Goal: Find specific page/section: Find specific page/section

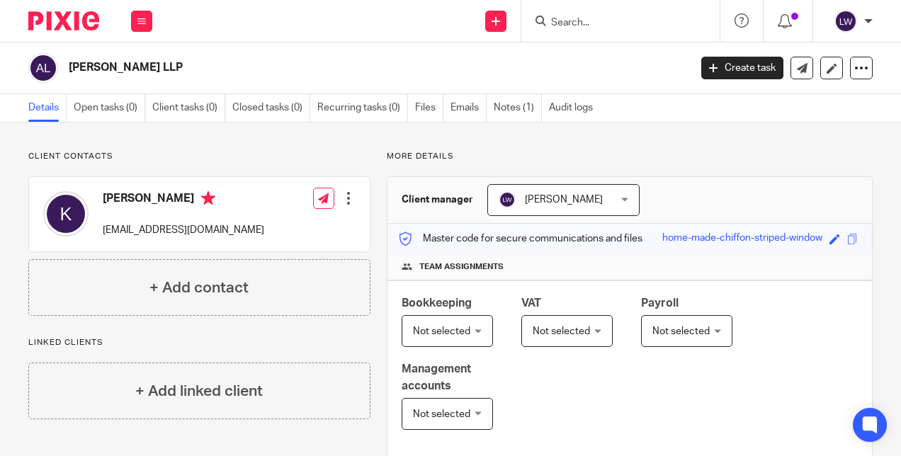
click at [552, 25] on input "Search" at bounding box center [612, 23] width 127 height 13
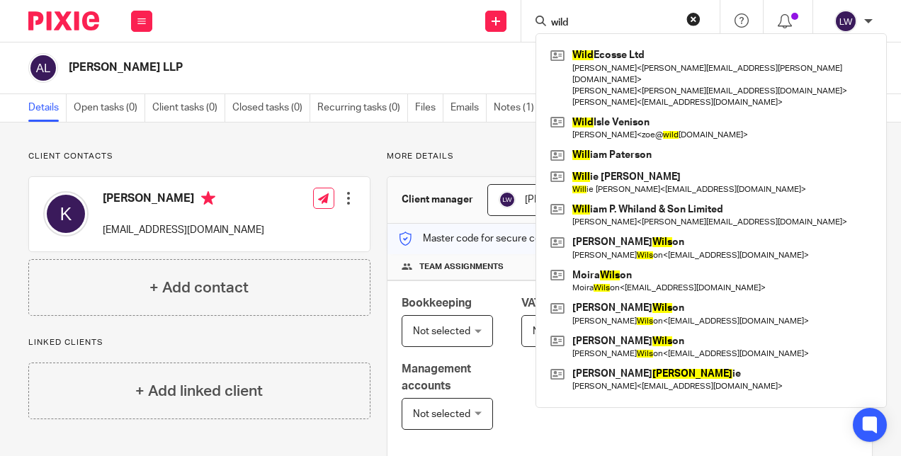
type input "wild"
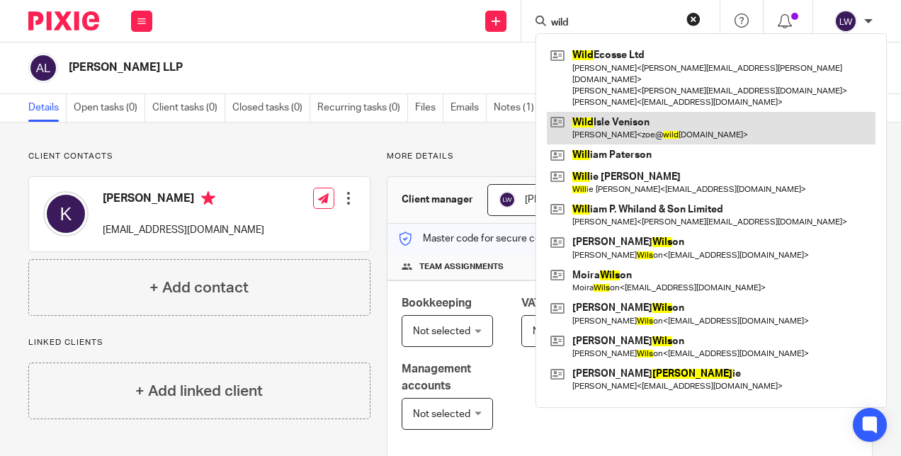
click at [584, 114] on link at bounding box center [711, 128] width 329 height 33
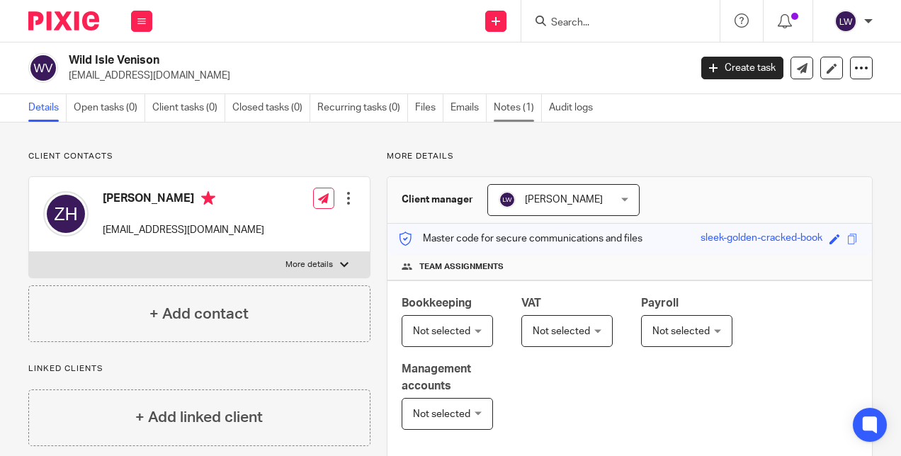
click at [517, 105] on link "Notes (1)" at bounding box center [517, 108] width 48 height 28
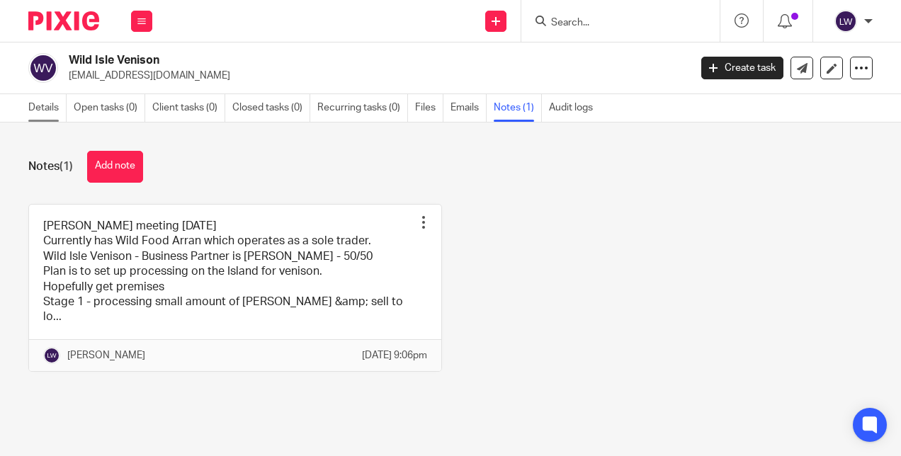
click at [42, 115] on link "Details" at bounding box center [47, 108] width 38 height 28
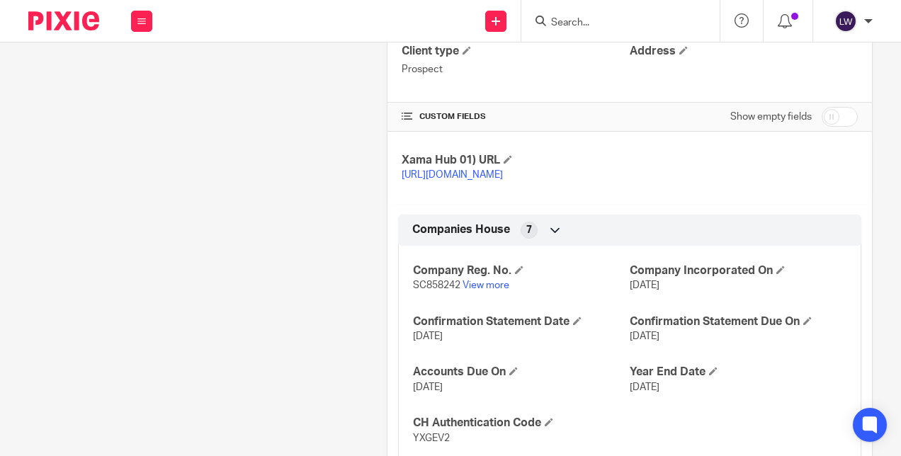
scroll to position [525, 0]
